Goal: Find specific page/section: Find specific page/section

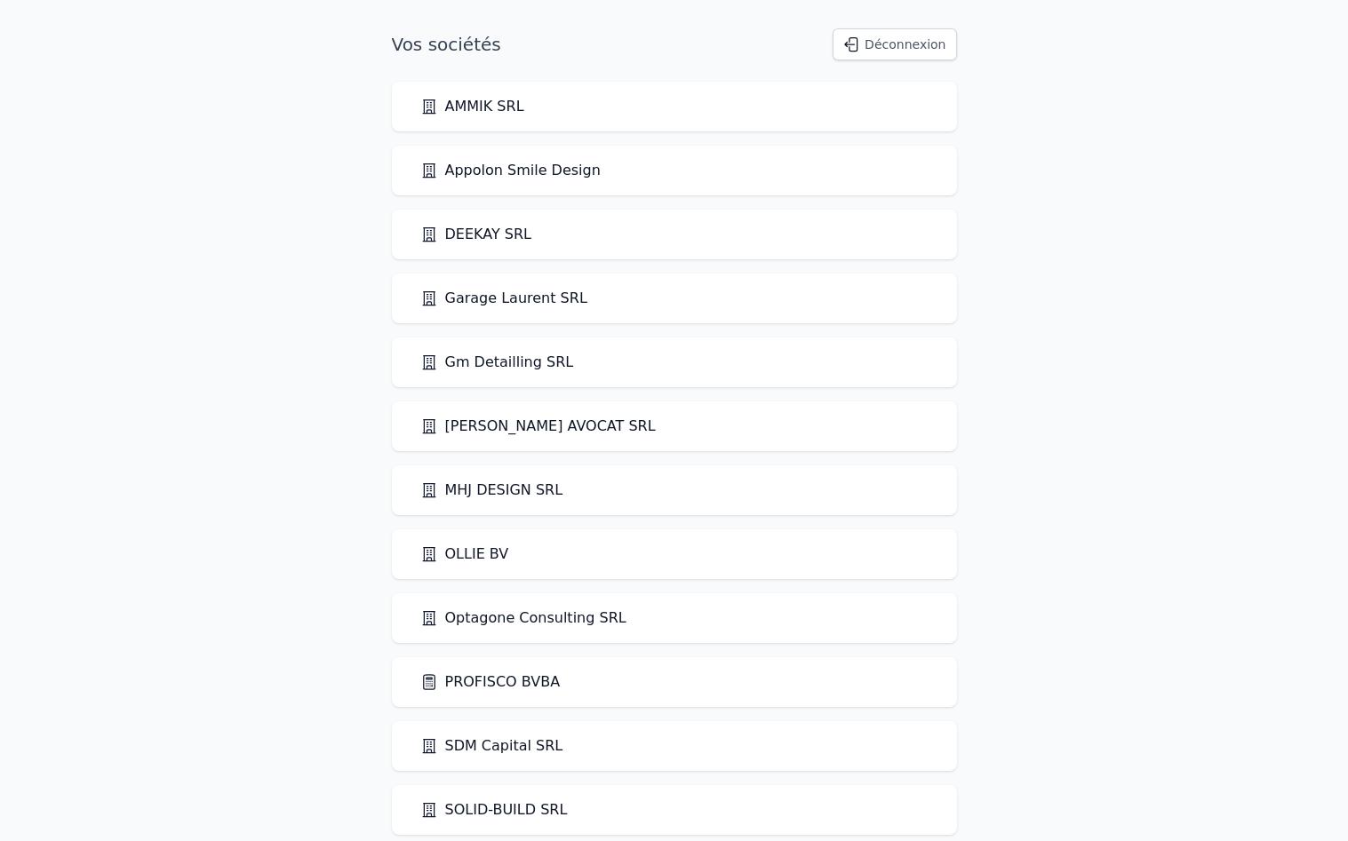
click at [501, 679] on link "PROFISCO BVBA" at bounding box center [490, 682] width 140 height 21
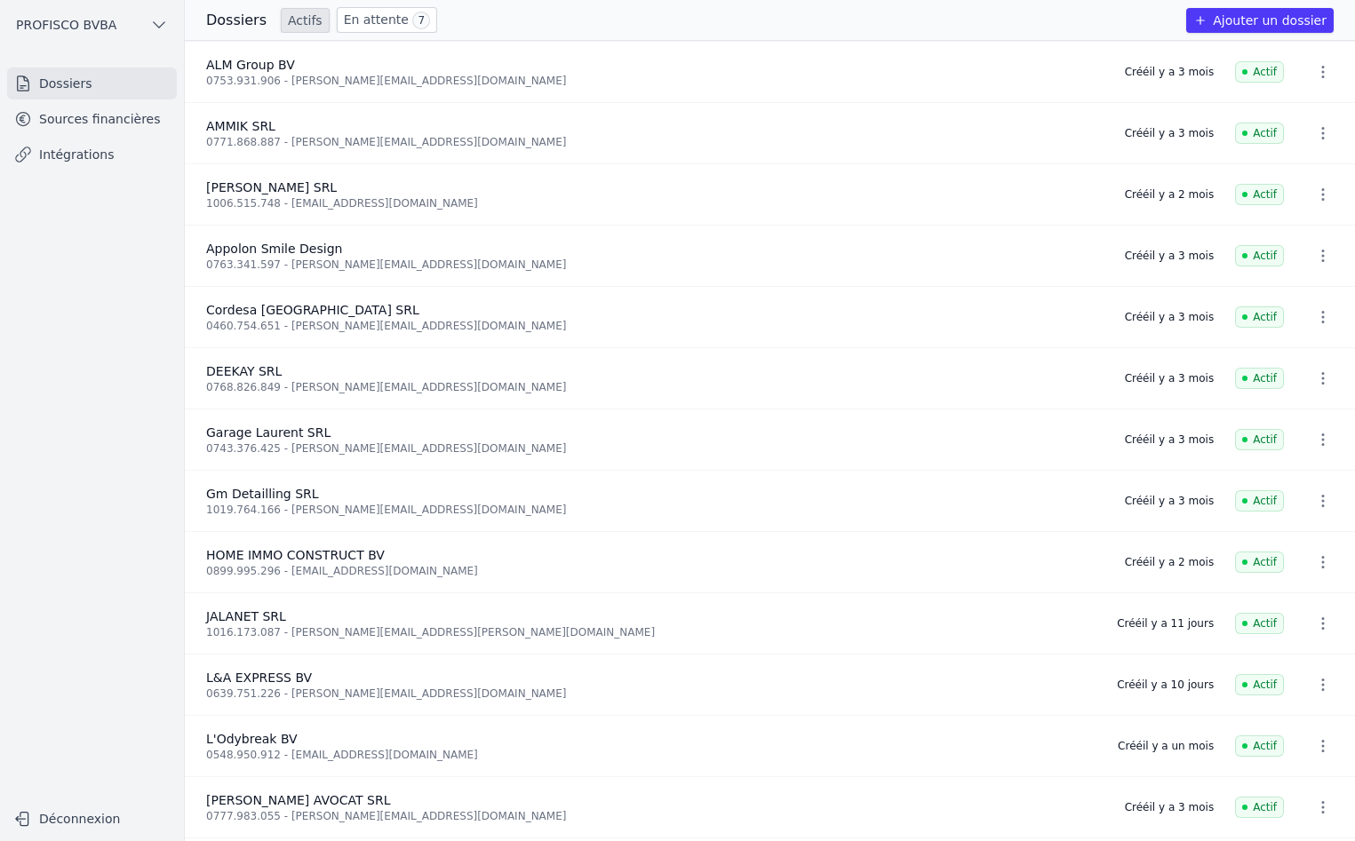
click at [97, 129] on link "Sources financières" at bounding box center [92, 119] width 170 height 32
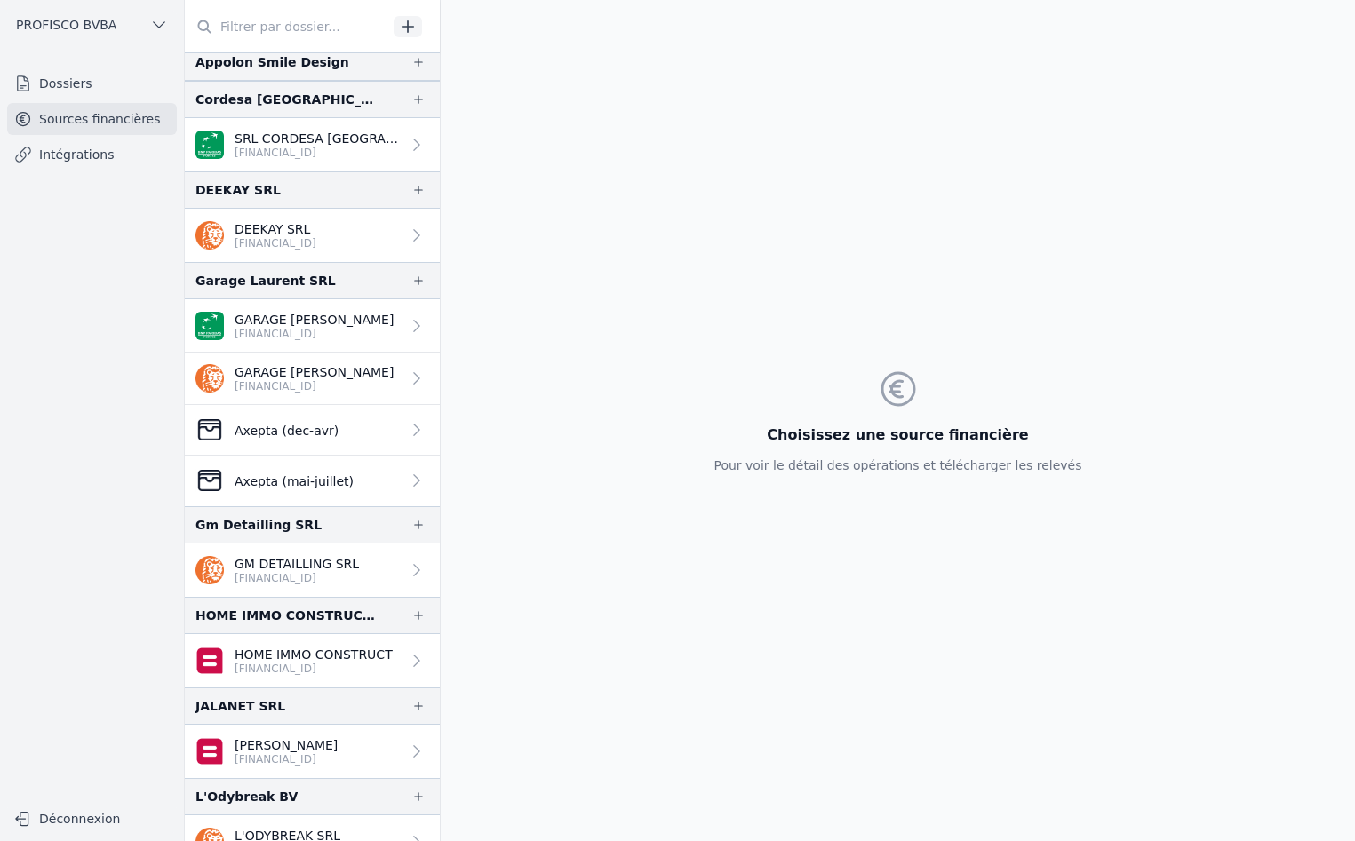
scroll to position [444, 0]
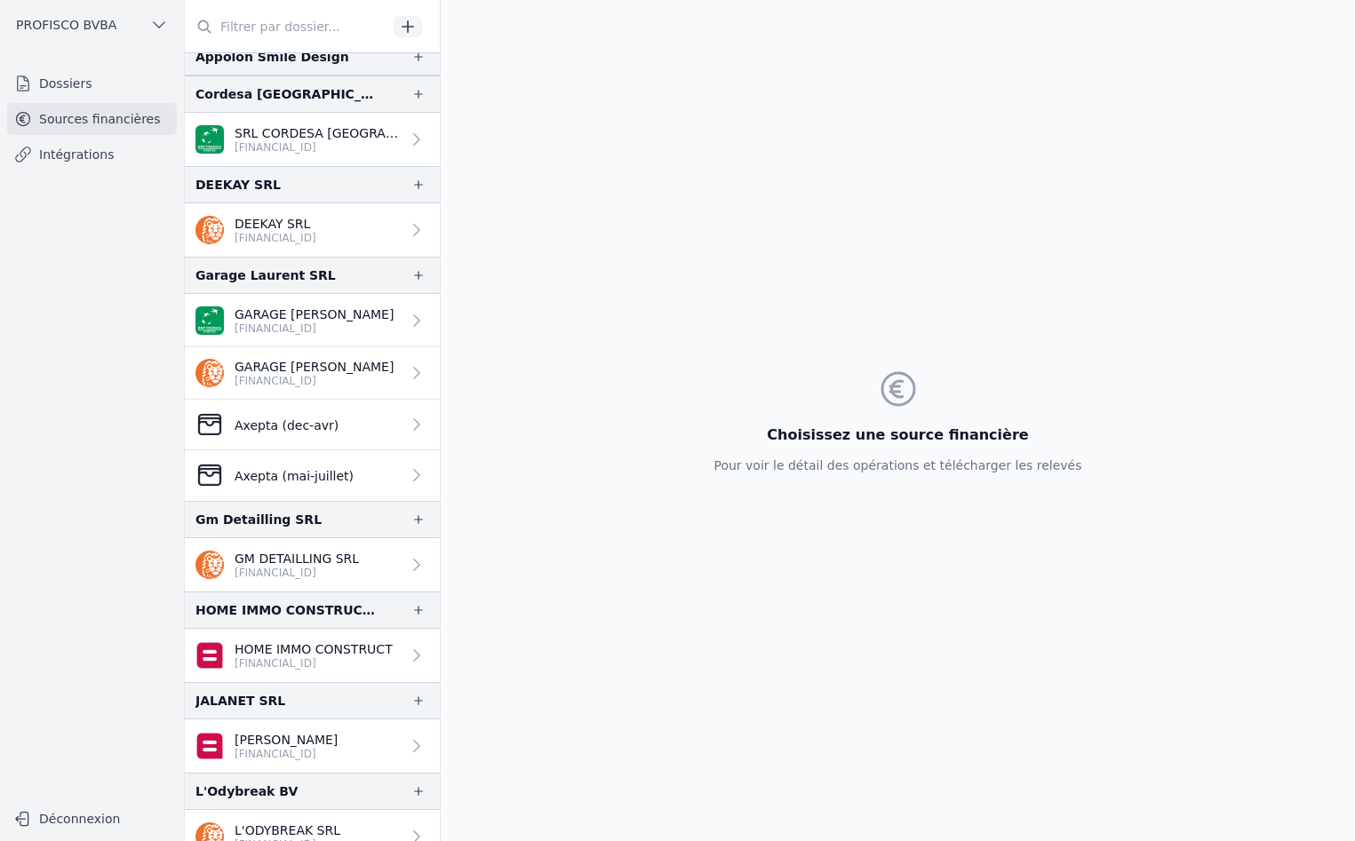
click at [124, 573] on nav "Dossiers Sources financières Intégrations" at bounding box center [91, 428] width 155 height 720
click at [137, 512] on nav "Dossiers Sources financières Intégrations" at bounding box center [91, 428] width 155 height 720
click at [94, 424] on nav "Dossiers Sources financières Intégrations" at bounding box center [91, 428] width 155 height 720
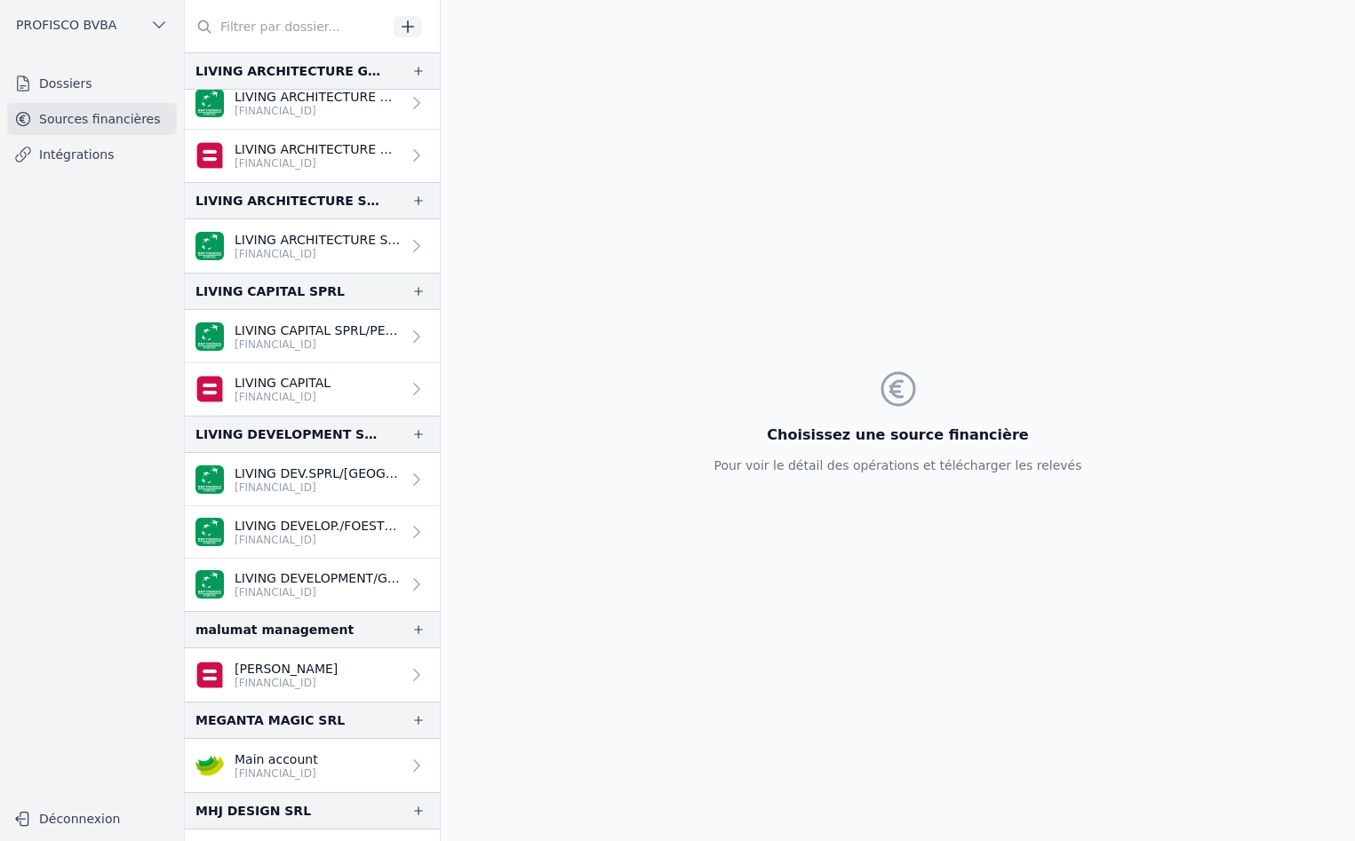
scroll to position [1591, 0]
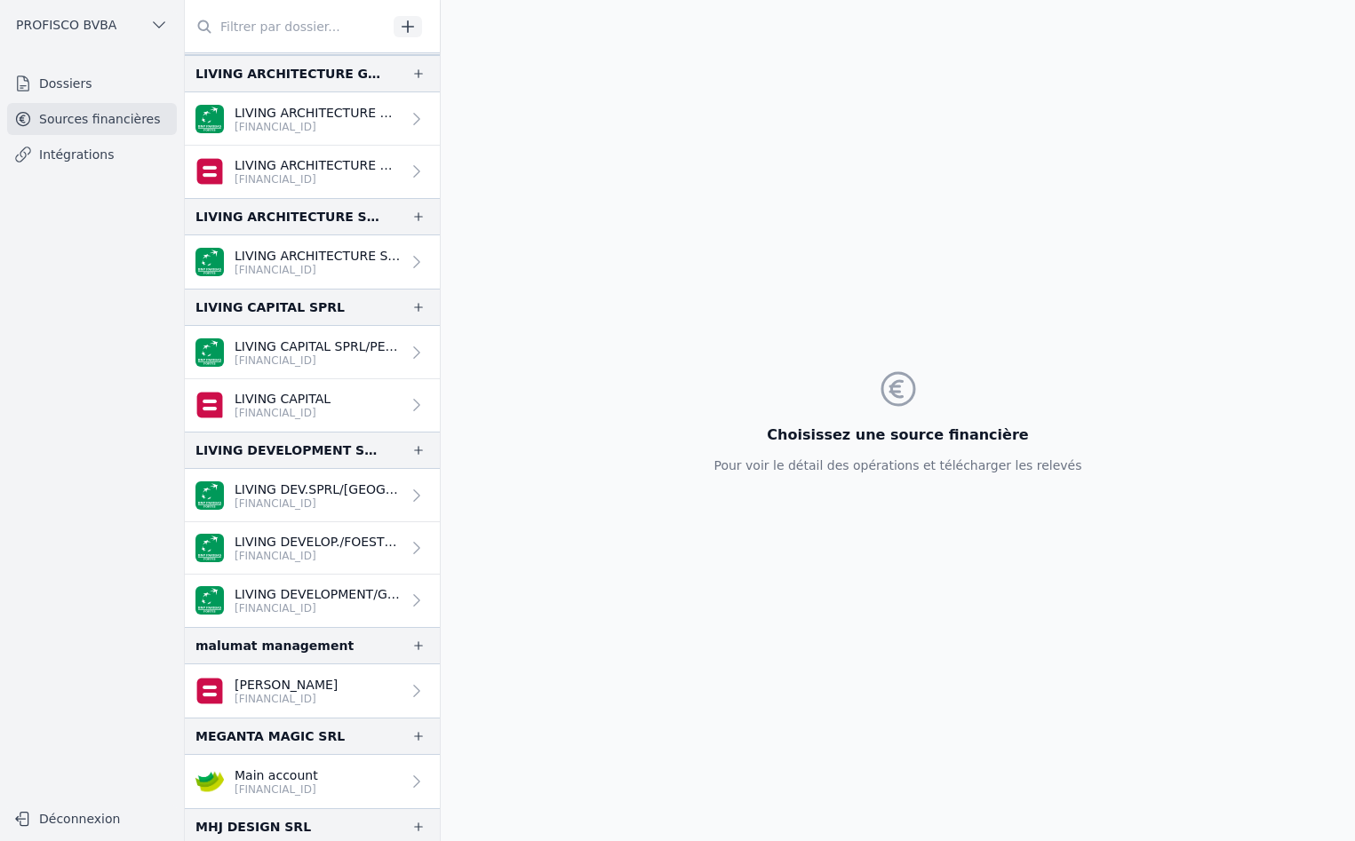
click at [411, 445] on icon "button" at bounding box center [418, 450] width 14 height 14
